Goal: Task Accomplishment & Management: Use online tool/utility

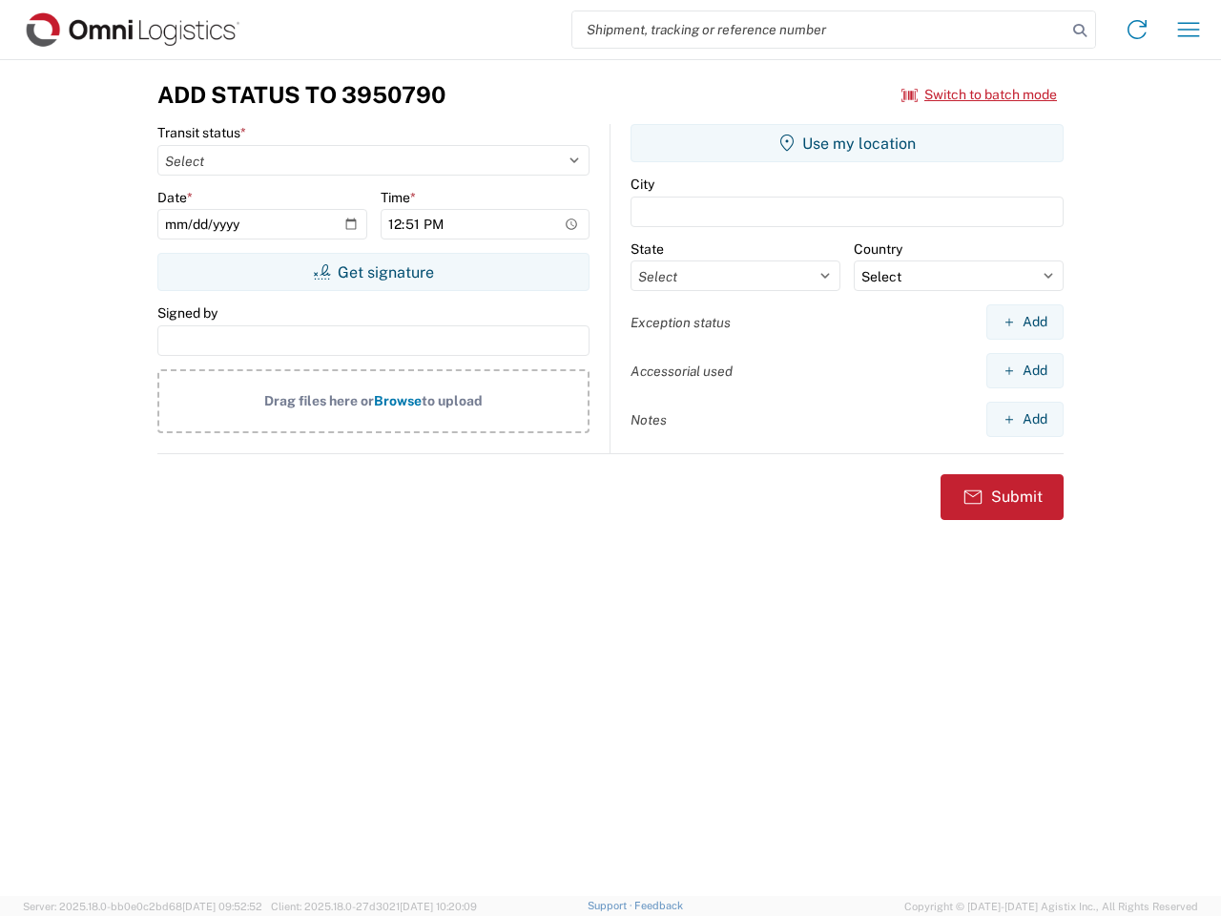
click at [819, 30] on input "search" at bounding box center [819, 29] width 494 height 36
click at [1080, 31] on icon at bounding box center [1079, 30] width 27 height 27
click at [1137, 30] on icon at bounding box center [1137, 29] width 31 height 31
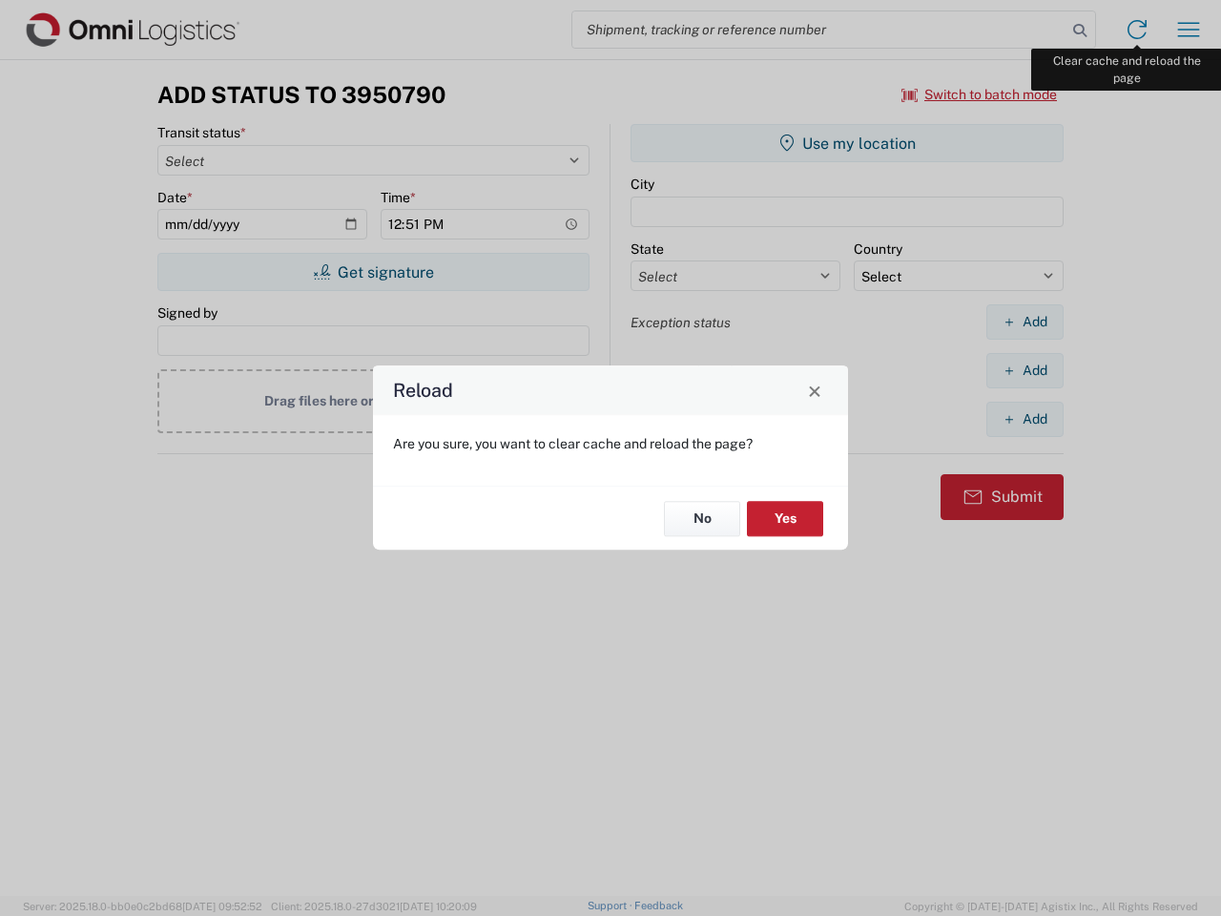
click at [1188, 30] on div "Reload Are you sure, you want to clear cache and reload the page? No Yes" at bounding box center [610, 458] width 1221 height 916
click at [979, 94] on div "Reload Are you sure, you want to clear cache and reload the page? No Yes" at bounding box center [610, 458] width 1221 height 916
click at [373, 272] on div "Reload Are you sure, you want to clear cache and reload the page? No Yes" at bounding box center [610, 458] width 1221 height 916
click at [847, 143] on div "Reload Are you sure, you want to clear cache and reload the page? No Yes" at bounding box center [610, 458] width 1221 height 916
click at [1024, 321] on div "Reload Are you sure, you want to clear cache and reload the page? No Yes" at bounding box center [610, 458] width 1221 height 916
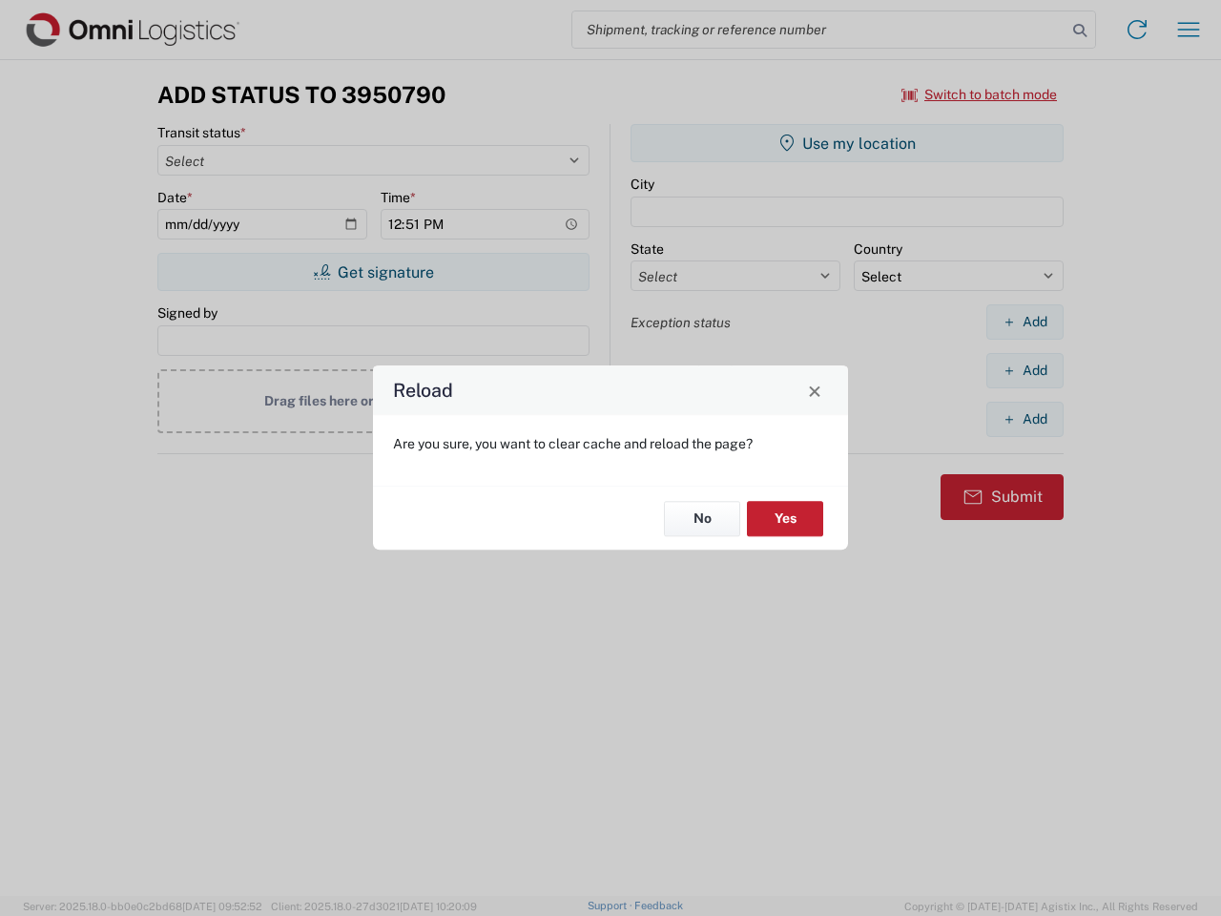
click at [1024, 370] on div "Reload Are you sure, you want to clear cache and reload the page? No Yes" at bounding box center [610, 458] width 1221 height 916
click at [1024, 419] on div "Reload Are you sure, you want to clear cache and reload the page? No Yes" at bounding box center [610, 458] width 1221 height 916
